Goal: Information Seeking & Learning: Find specific fact

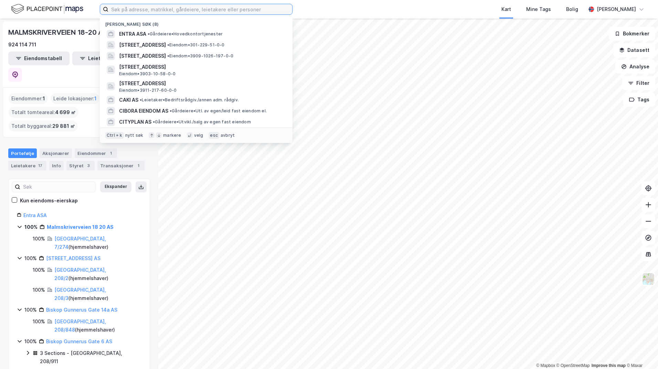
click at [145, 9] on input at bounding box center [200, 9] width 184 height 10
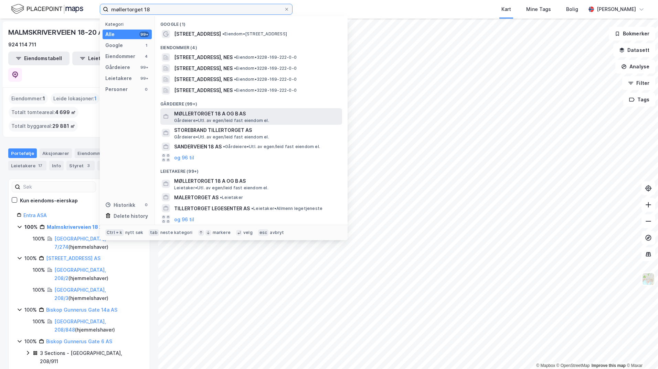
type input "møllertorget 18"
click at [186, 112] on span "MØLLERTORGET 18 A OG B AS" at bounding box center [256, 114] width 165 height 8
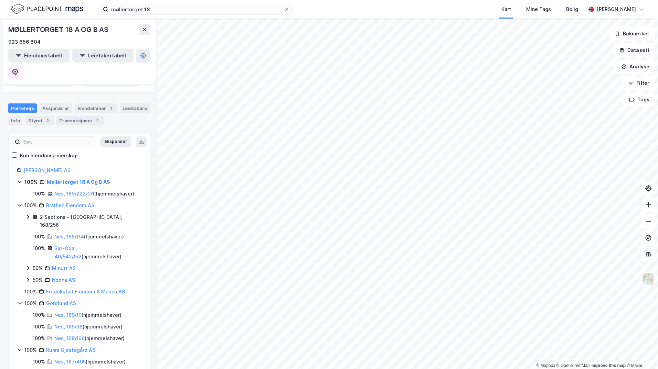
scroll to position [22, 0]
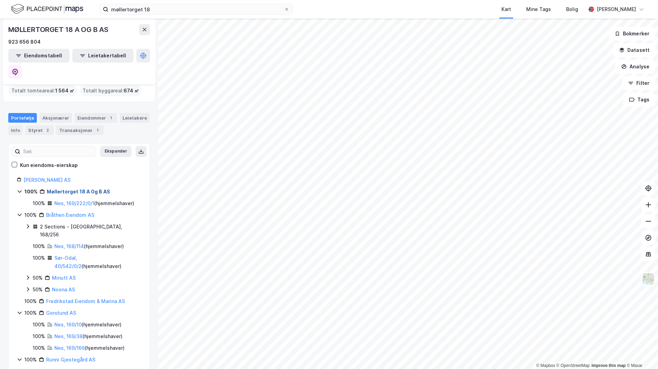
click at [68, 189] on link "Møllertorget 18 A Og B AS" at bounding box center [78, 192] width 63 height 6
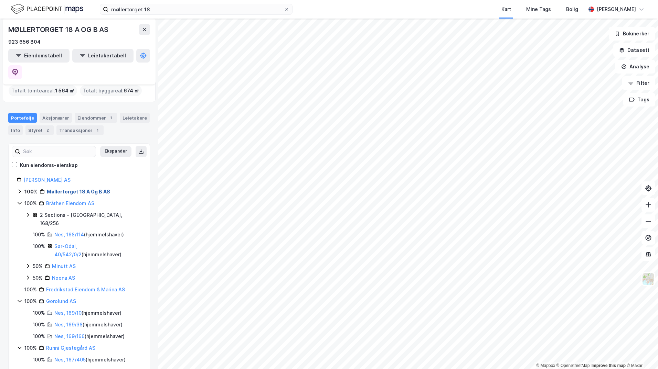
click at [68, 189] on link "Møllertorget 18 A Og B AS" at bounding box center [78, 192] width 63 height 6
